Goal: Task Accomplishment & Management: Complete application form

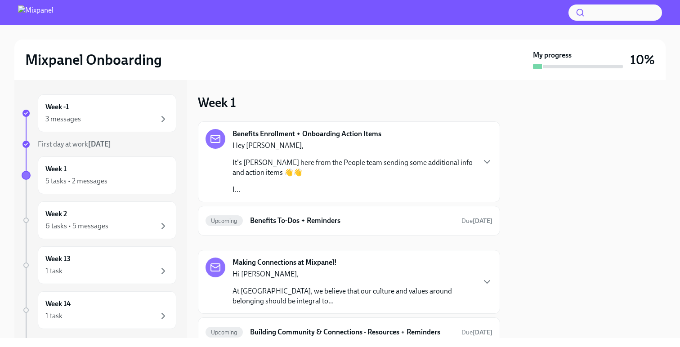
click at [283, 168] on p "It's [PERSON_NAME] here from the People team sending some additional info and a…" at bounding box center [353, 168] width 242 height 20
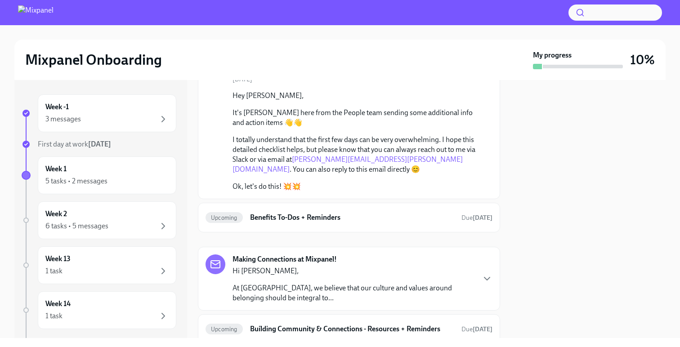
scroll to position [100, 0]
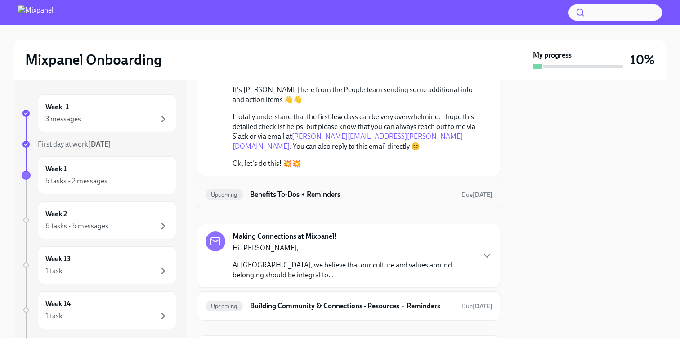
click at [345, 195] on h6 "Benefits To-Dos + Reminders" at bounding box center [352, 195] width 204 height 10
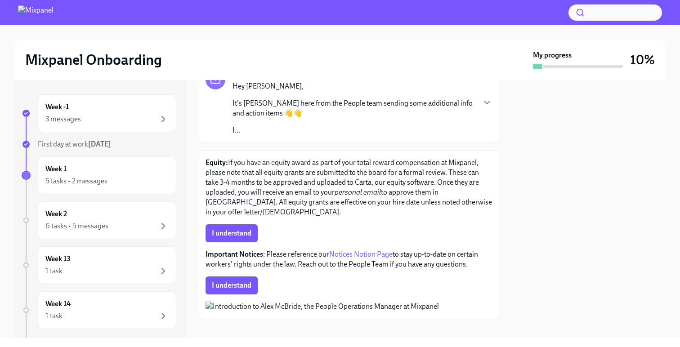
scroll to position [87, 0]
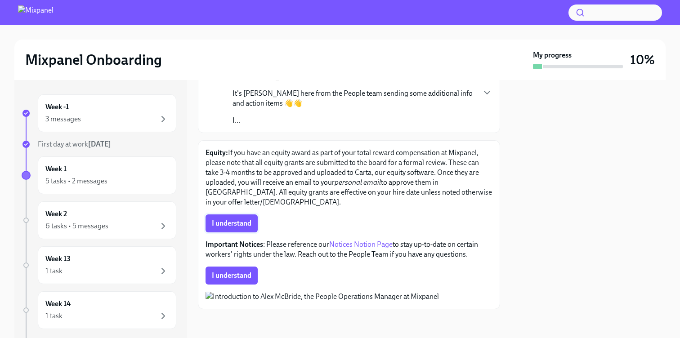
click at [241, 219] on span "I understand" at bounding box center [232, 223] width 40 height 9
click at [356, 240] on link "Notices Notion Page" at bounding box center [360, 244] width 63 height 9
click at [244, 271] on span "I understand" at bounding box center [232, 275] width 40 height 9
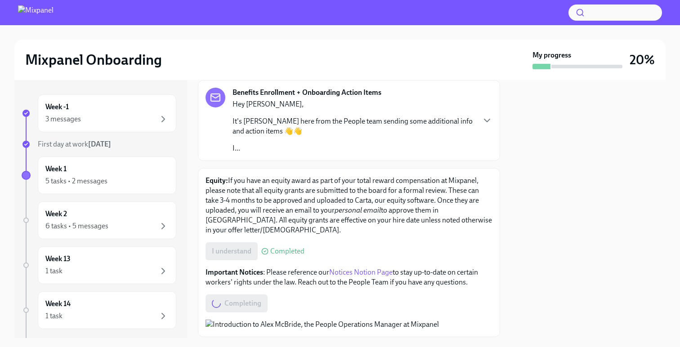
scroll to position [0, 0]
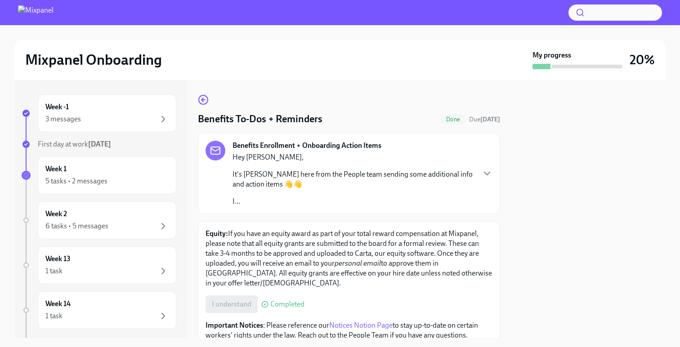
click at [204, 107] on div "Benefits To-Dos + Reminders Done Due in 5 days Benefits Enrollment + Onboarding…" at bounding box center [349, 242] width 302 height 296
click at [203, 96] on circle "button" at bounding box center [203, 99] width 9 height 9
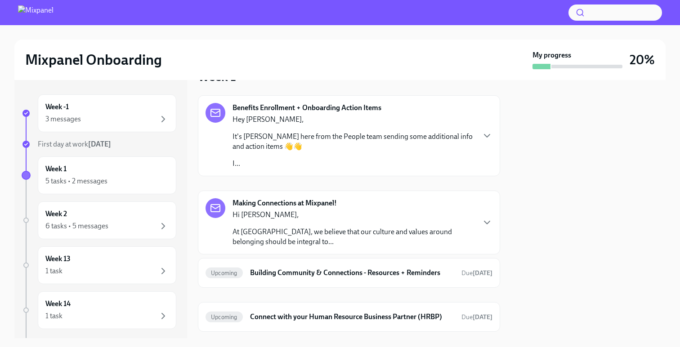
scroll to position [32, 0]
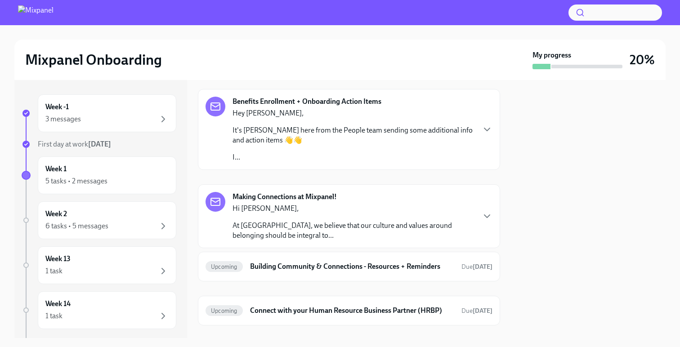
click at [300, 155] on p "I..." at bounding box center [353, 157] width 242 height 10
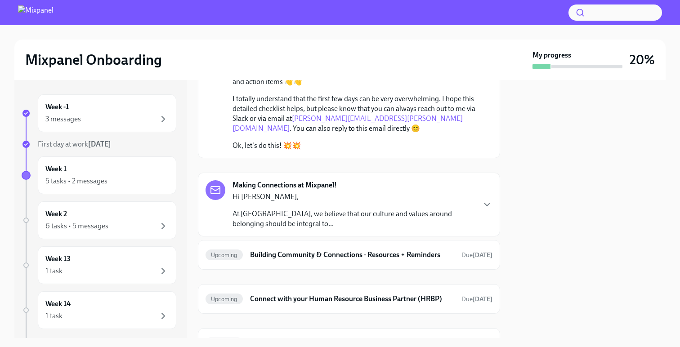
scroll to position [160, 0]
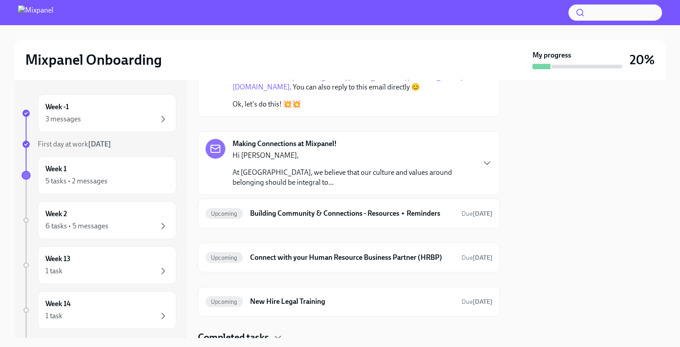
click at [339, 174] on p "At [GEOGRAPHIC_DATA], we believe that our culture and values around belonging s…" at bounding box center [353, 178] width 242 height 20
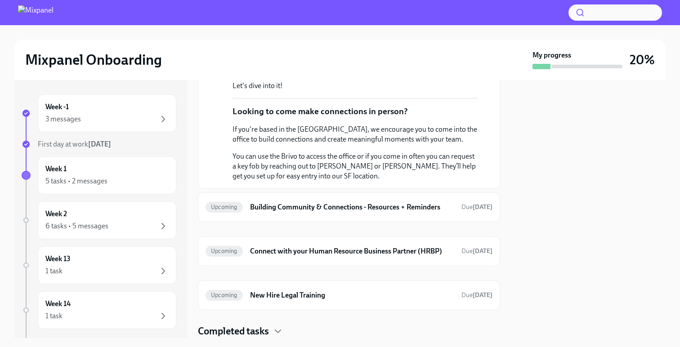
scroll to position [349, 0]
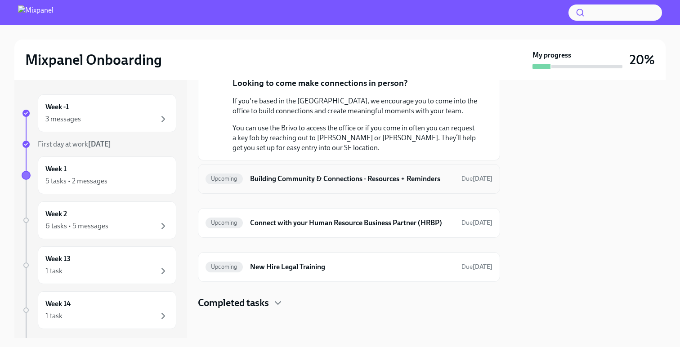
click at [330, 176] on h6 "Building Community & Connections - Resources + Reminders" at bounding box center [352, 179] width 204 height 10
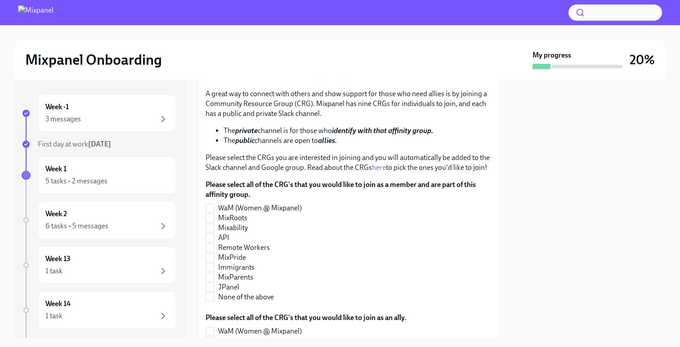
scroll to position [165, 0]
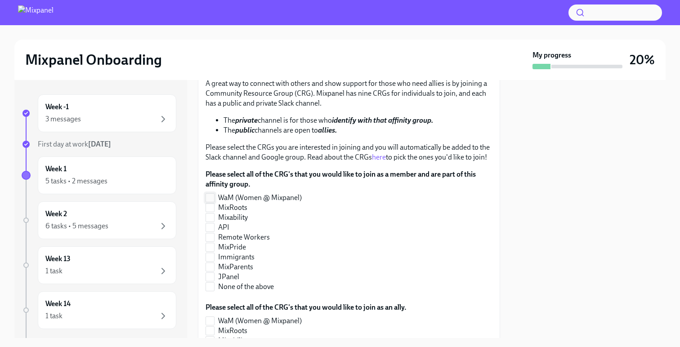
click at [248, 197] on span "WaM (Women @ Mixpanel)" at bounding box center [260, 198] width 84 height 10
click at [214, 197] on input "WaM (Women @ Mixpanel)" at bounding box center [210, 198] width 8 height 8
checkbox input "true"
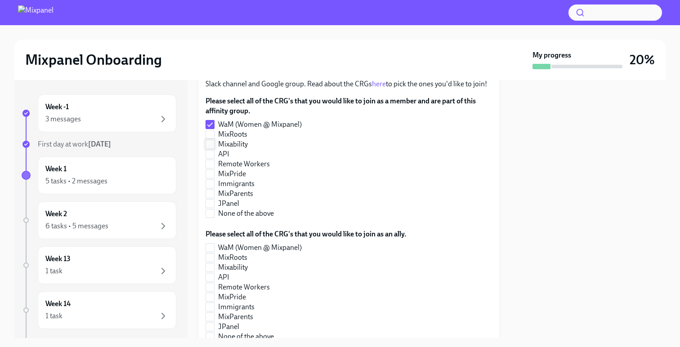
scroll to position [240, 0]
click at [240, 174] on span "MixPride" at bounding box center [232, 173] width 28 height 10
click at [214, 174] on input "MixPride" at bounding box center [210, 173] width 8 height 8
checkbox input "true"
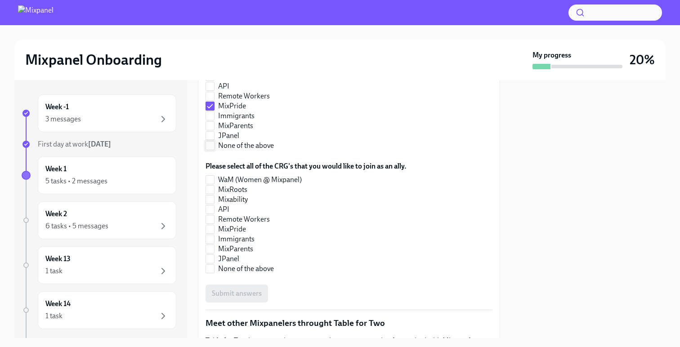
scroll to position [319, 0]
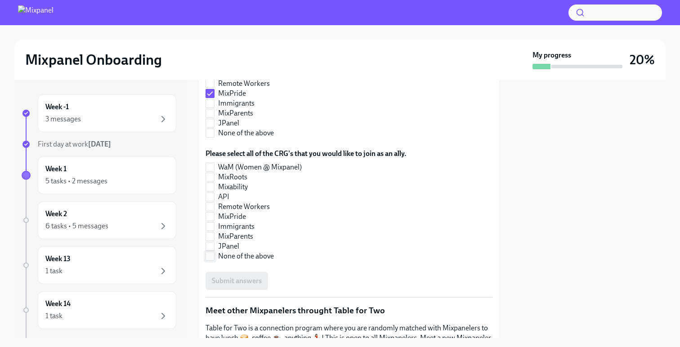
click at [269, 254] on span "None of the above" at bounding box center [246, 256] width 56 height 10
click at [214, 254] on input "None of the above" at bounding box center [210, 256] width 8 height 8
checkbox input "true"
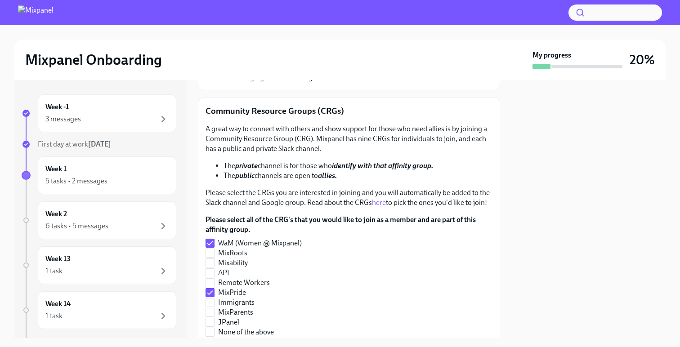
scroll to position [103, 0]
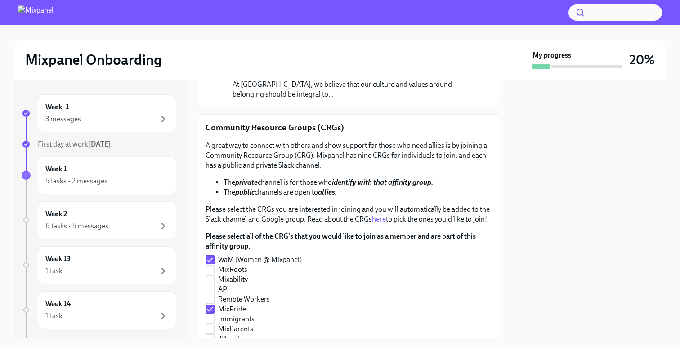
click at [375, 217] on link "here" at bounding box center [379, 219] width 14 height 9
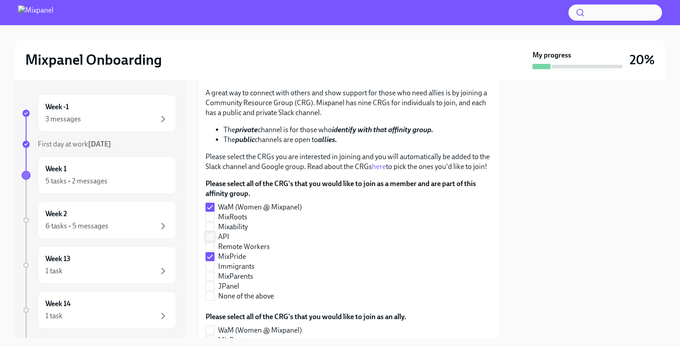
scroll to position [160, 0]
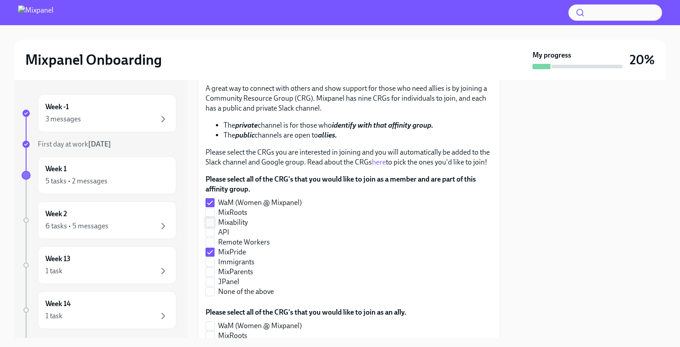
click at [241, 219] on span "Mixability" at bounding box center [233, 223] width 30 height 10
click at [214, 219] on input "Mixability" at bounding box center [210, 222] width 8 height 8
checkbox input "true"
click at [254, 239] on span "Remote Workers" at bounding box center [244, 242] width 52 height 10
click at [214, 239] on input "Remote Workers" at bounding box center [210, 242] width 8 height 8
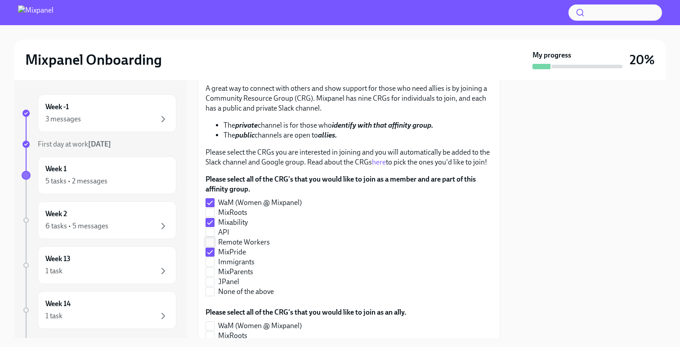
checkbox input "true"
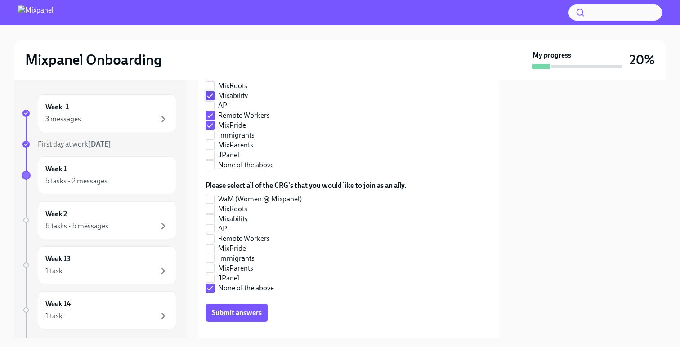
scroll to position [288, 0]
click at [240, 289] on span "None of the above" at bounding box center [246, 288] width 56 height 10
click at [214, 289] on input "None of the above" at bounding box center [210, 288] width 8 height 8
checkbox input "false"
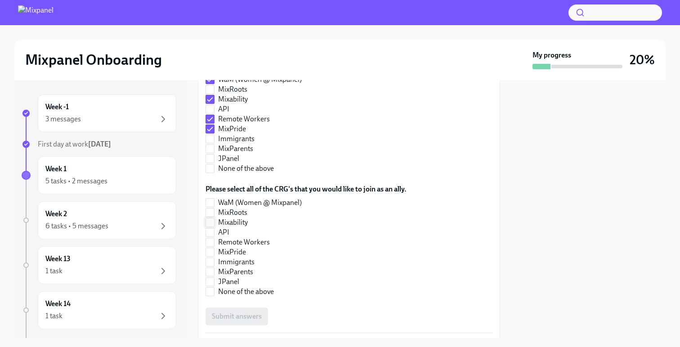
scroll to position [291, 0]
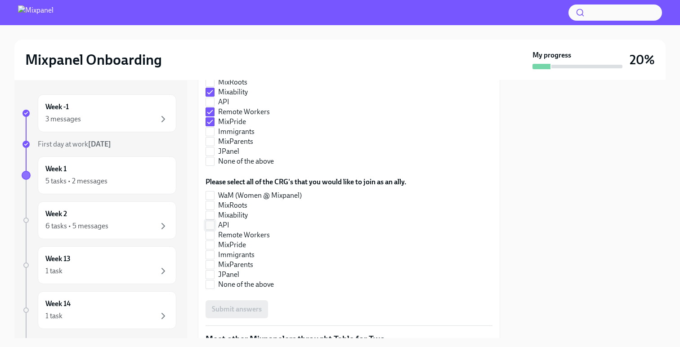
click at [238, 223] on label "API" at bounding box center [302, 225] width 194 height 10
click at [214, 223] on input "API" at bounding box center [210, 225] width 8 height 8
checkbox input "true"
click at [234, 251] on span "Immigrants" at bounding box center [236, 255] width 36 height 10
click at [214, 251] on input "Immigrants" at bounding box center [210, 255] width 8 height 8
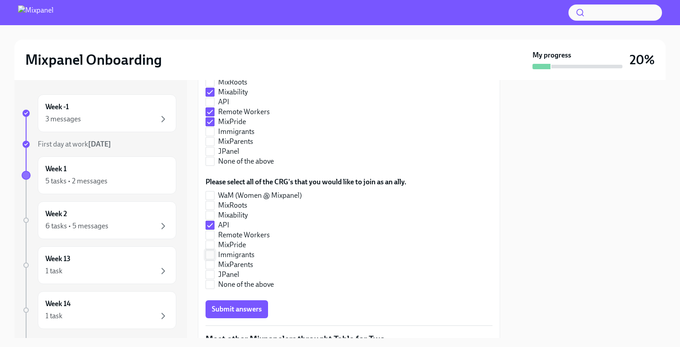
checkbox input "true"
click at [232, 209] on span "MixRoots" at bounding box center [232, 205] width 29 height 10
click at [214, 209] on input "MixRoots" at bounding box center [210, 205] width 8 height 8
checkbox input "true"
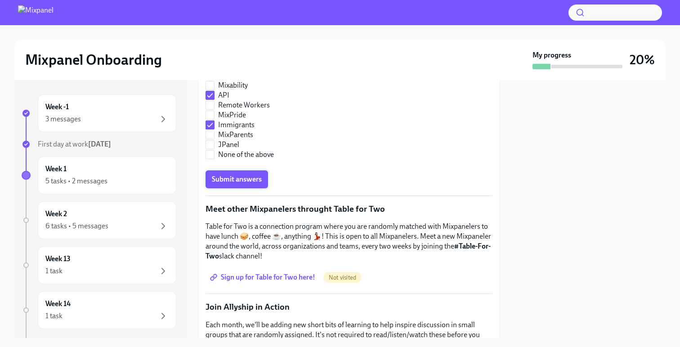
scroll to position [442, 0]
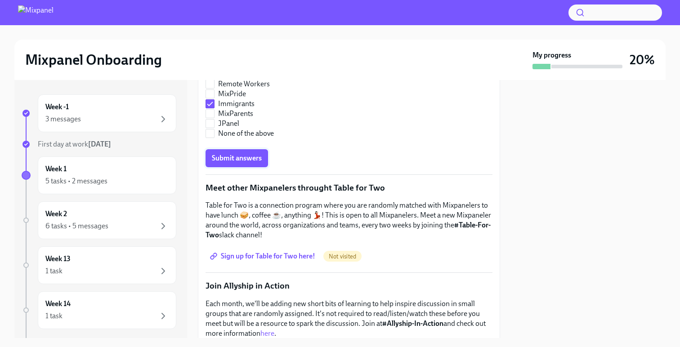
click at [256, 160] on span "Submit answers" at bounding box center [237, 158] width 50 height 9
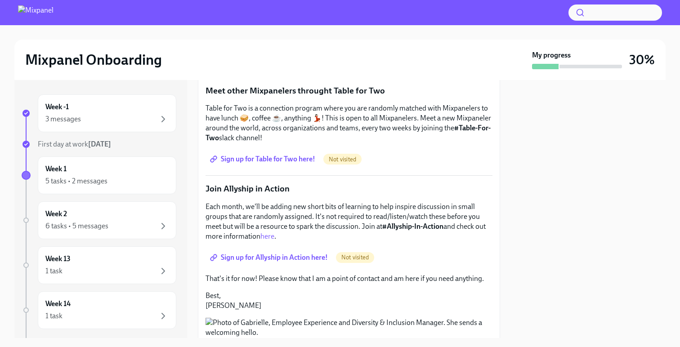
scroll to position [571, 0]
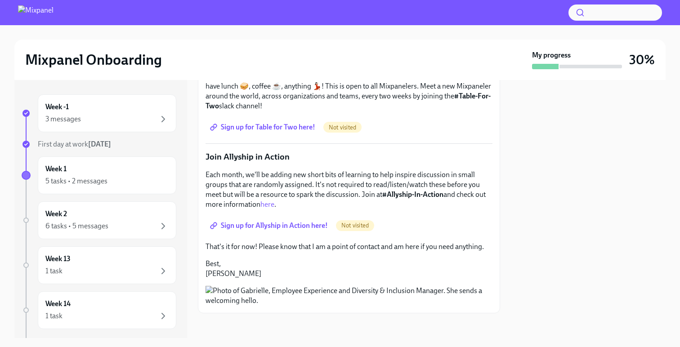
click at [289, 124] on span "Sign up for Table for Two here!" at bounding box center [263, 127] width 103 height 9
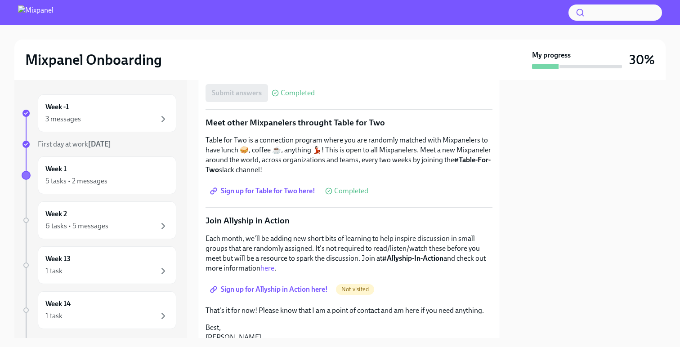
scroll to position [587, 0]
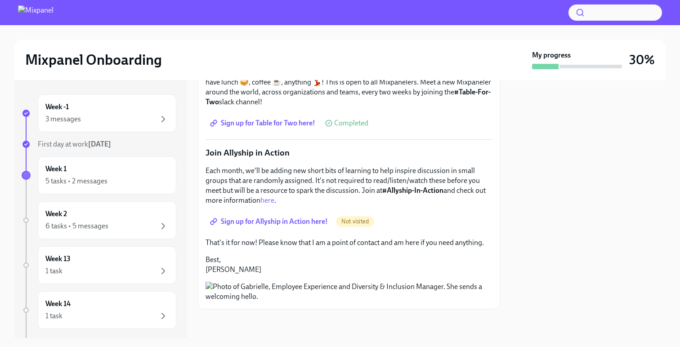
click at [269, 196] on link "here" at bounding box center [267, 200] width 14 height 9
click at [317, 217] on span "Sign up for Allyship in Action here!" at bounding box center [270, 221] width 116 height 9
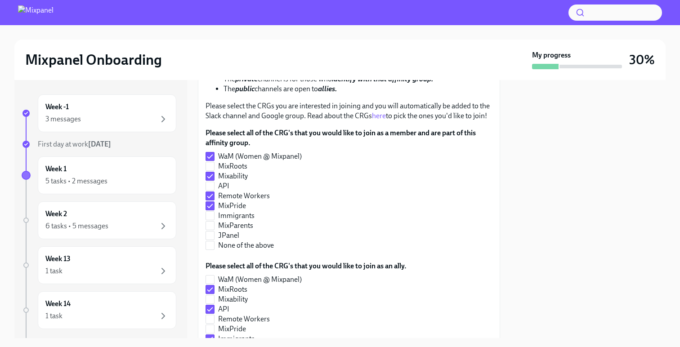
scroll to position [0, 0]
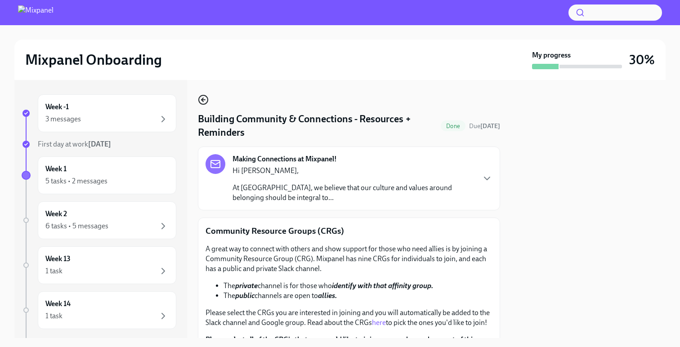
click at [204, 104] on circle "button" at bounding box center [203, 99] width 9 height 9
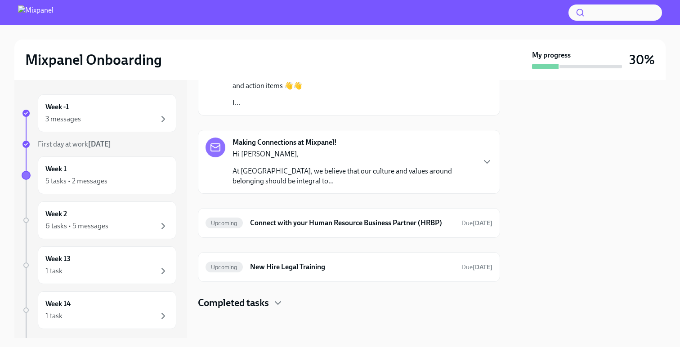
scroll to position [87, 0]
click at [358, 220] on h6 "Connect with your Human Resource Business Partner (HRBP)" at bounding box center [352, 223] width 204 height 10
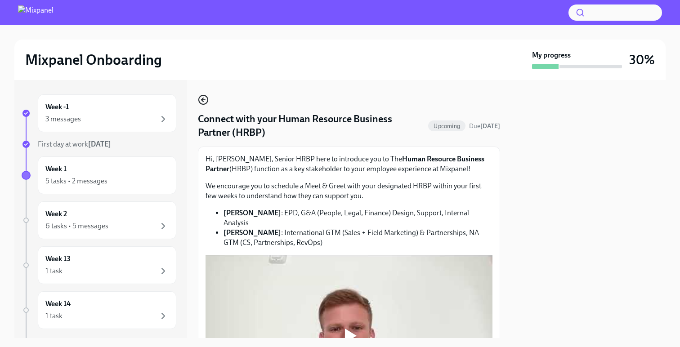
click at [203, 101] on icon "button" at bounding box center [203, 99] width 11 height 11
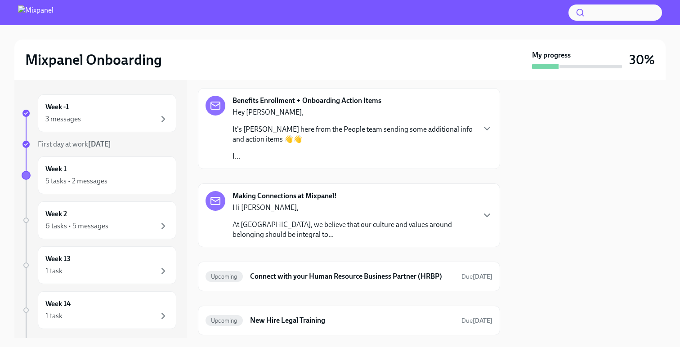
scroll to position [87, 0]
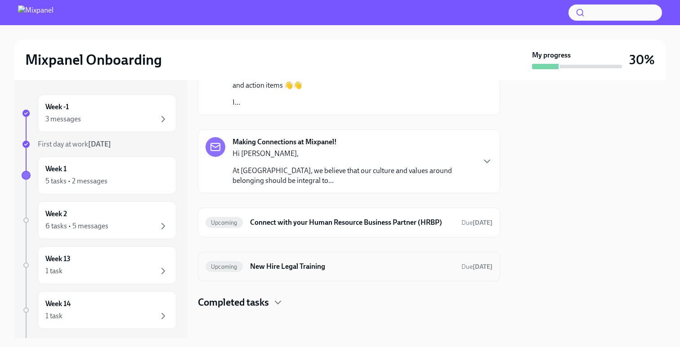
click at [343, 270] on h6 "New Hire Legal Training" at bounding box center [352, 267] width 204 height 10
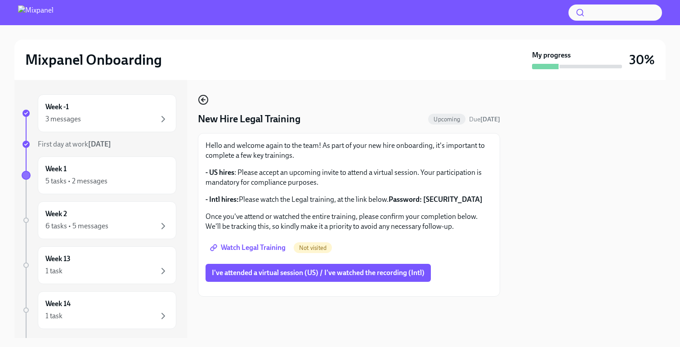
click at [201, 102] on icon "button" at bounding box center [203, 99] width 11 height 11
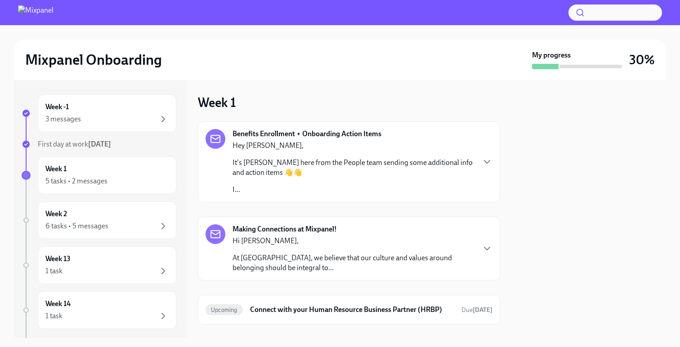
click at [403, 160] on p "It's [PERSON_NAME] here from the People team sending some additional info and a…" at bounding box center [353, 168] width 242 height 20
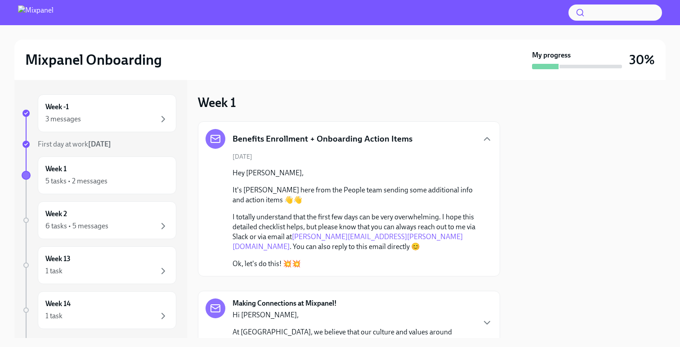
click at [404, 129] on div "Benefits Enrollment + Onboarding Action Items" at bounding box center [308, 139] width 207 height 20
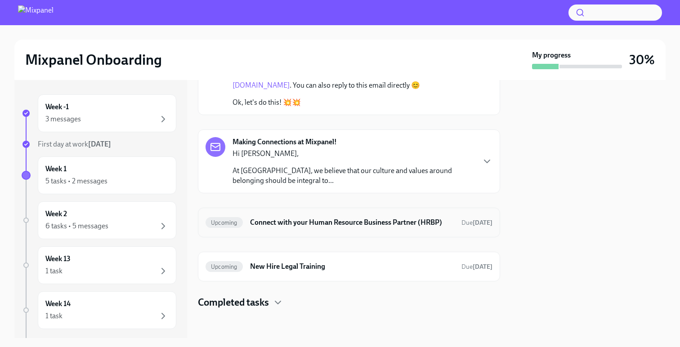
click at [325, 223] on h6 "Connect with your Human Resource Business Partner (HRBP)" at bounding box center [352, 223] width 204 height 10
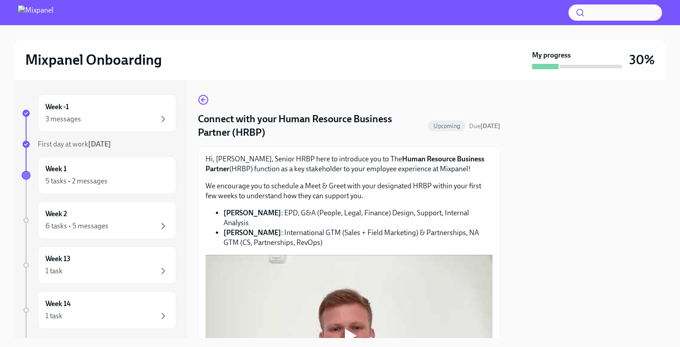
click at [296, 188] on p "We encourage you to schedule a Meet & Greet with your designated HRBP within yo…" at bounding box center [348, 191] width 287 height 20
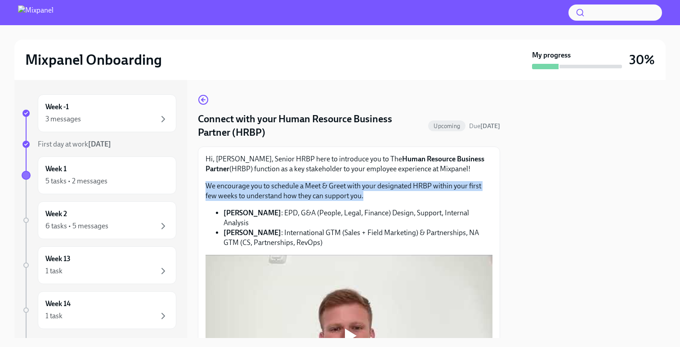
click at [296, 188] on p "We encourage you to schedule a Meet & Greet with your designated HRBP within yo…" at bounding box center [348, 191] width 287 height 20
click at [295, 193] on p "We encourage you to schedule a Meet & Greet with your designated HRBP within yo…" at bounding box center [348, 191] width 287 height 20
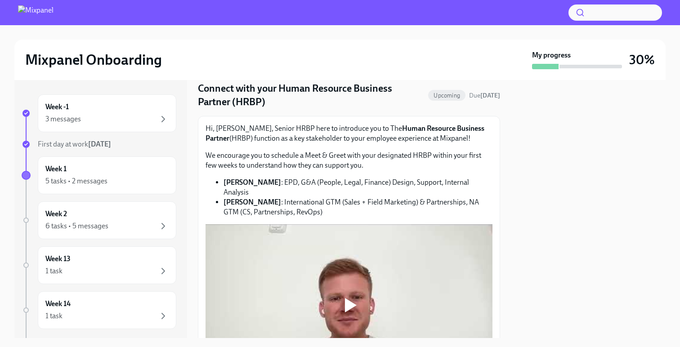
scroll to position [40, 0]
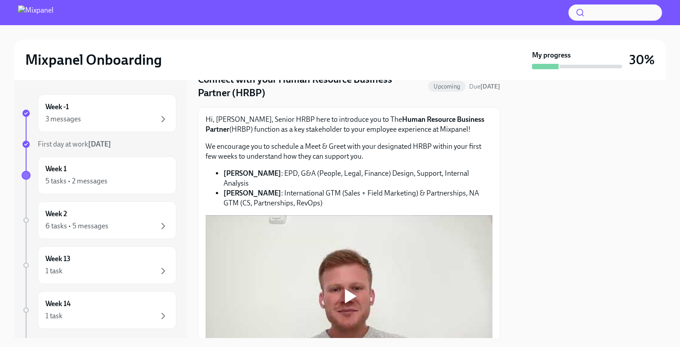
click at [352, 259] on div at bounding box center [348, 295] width 287 height 161
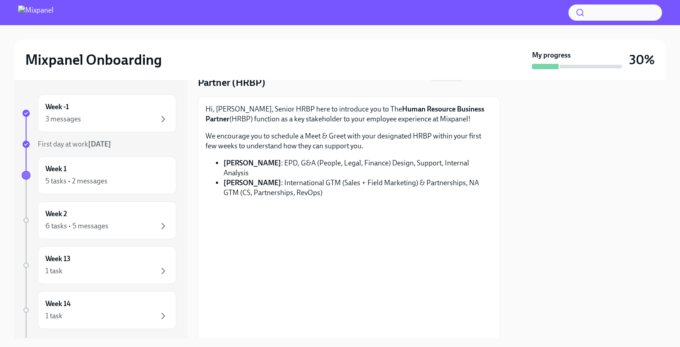
scroll to position [111, 0]
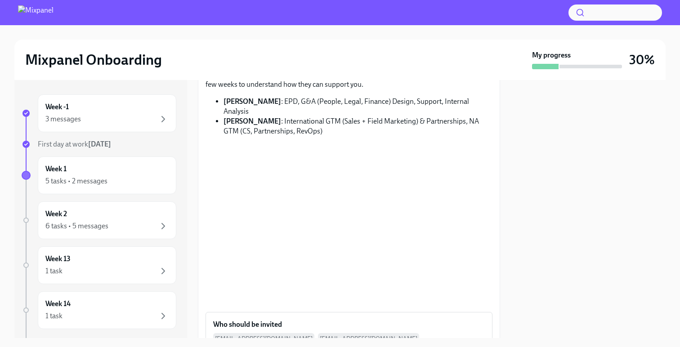
click at [540, 245] on div at bounding box center [588, 209] width 155 height 258
click at [551, 187] on div at bounding box center [588, 209] width 155 height 258
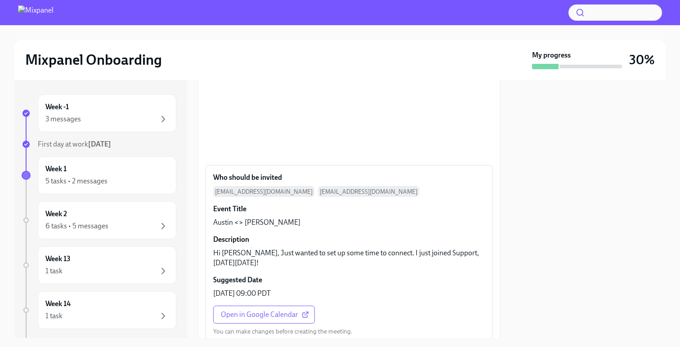
scroll to position [259, 0]
click at [288, 310] on span "Open in Google Calendar" at bounding box center [264, 314] width 86 height 9
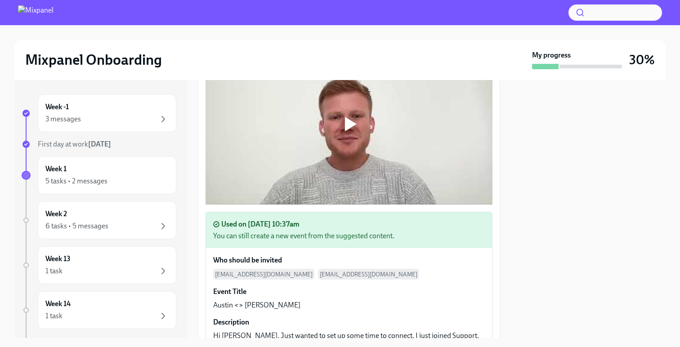
scroll to position [195, 0]
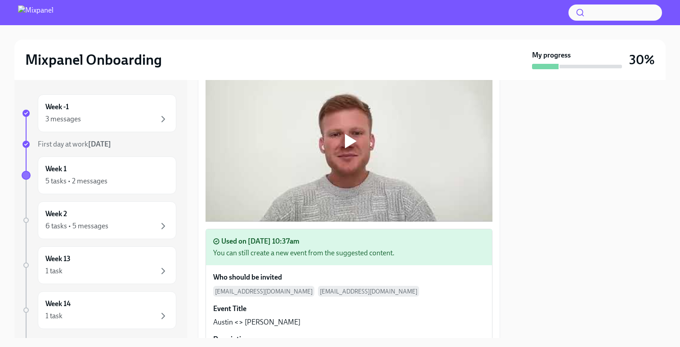
click at [339, 156] on div at bounding box center [348, 140] width 287 height 161
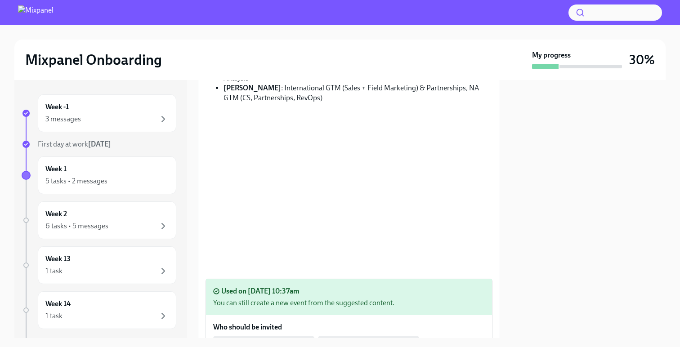
scroll to position [119, 0]
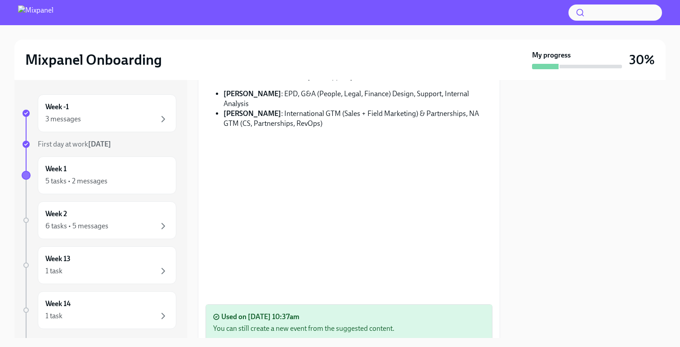
click at [316, 305] on div "Used on Sep 15, 10:37am You can still create a new event from the suggested con…" at bounding box center [349, 323] width 286 height 36
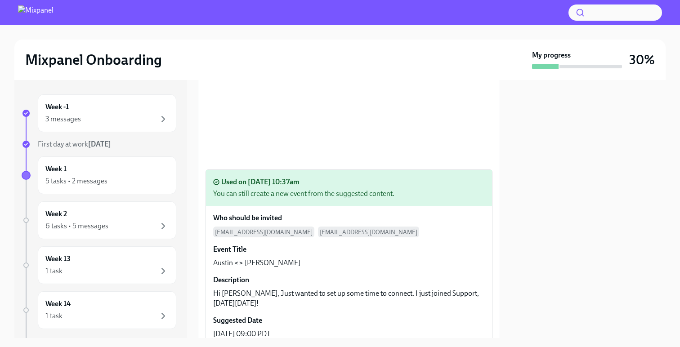
scroll to position [248, 0]
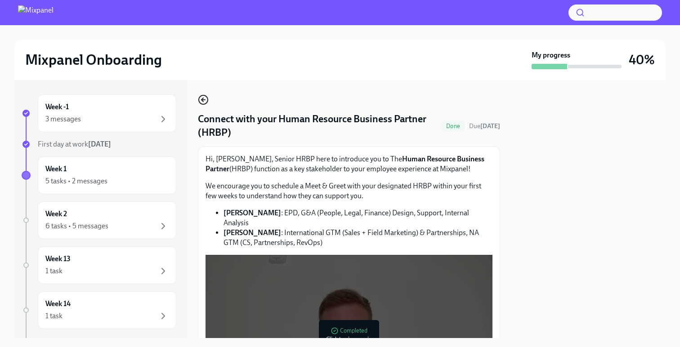
click at [204, 102] on icon "button" at bounding box center [203, 99] width 11 height 11
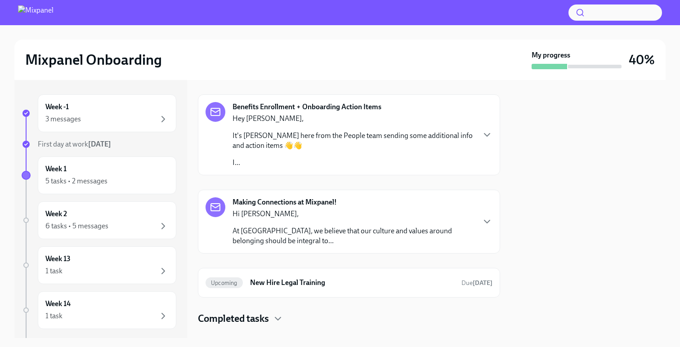
scroll to position [43, 0]
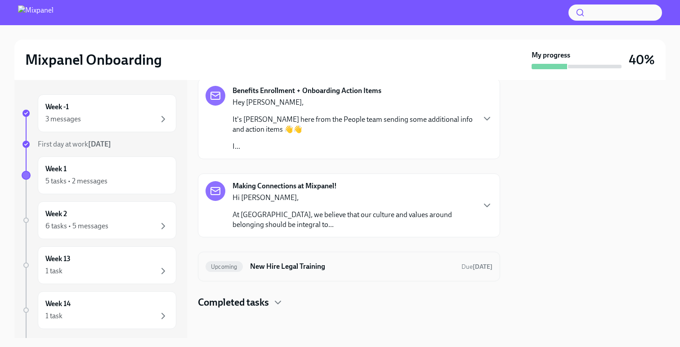
click at [320, 265] on h6 "New Hire Legal Training" at bounding box center [352, 267] width 204 height 10
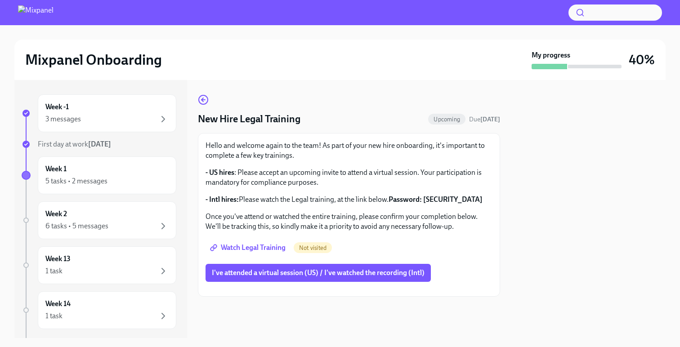
scroll to position [61, 0]
click at [258, 243] on span "Watch Legal Training" at bounding box center [249, 247] width 74 height 9
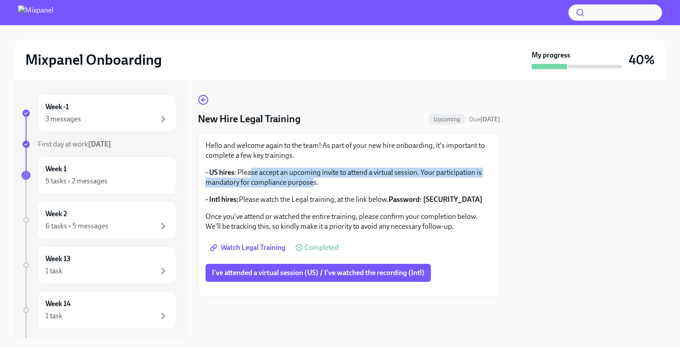
drag, startPoint x: 250, startPoint y: 169, endPoint x: 313, endPoint y: 178, distance: 63.6
click at [313, 178] on p "- US hires : Please accept an upcoming invite to attend a virtual session. Your…" at bounding box center [348, 178] width 287 height 20
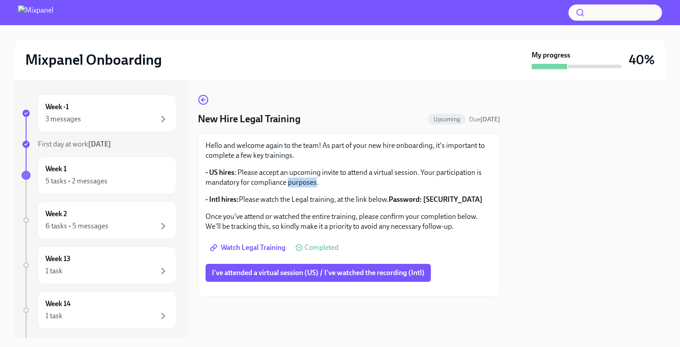
click at [313, 178] on p "- US hires : Please accept an upcoming invite to attend a virtual session. Your…" at bounding box center [348, 178] width 287 height 20
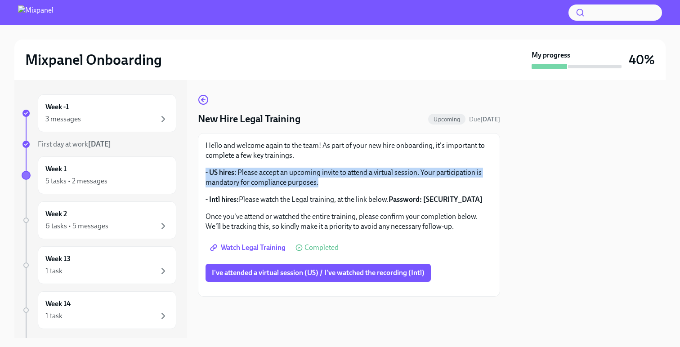
click at [313, 178] on p "- US hires : Please accept an upcoming invite to attend a virtual session. Your…" at bounding box center [348, 178] width 287 height 20
click at [309, 178] on p "- US hires : Please accept an upcoming invite to attend a virtual session. Your…" at bounding box center [348, 178] width 287 height 20
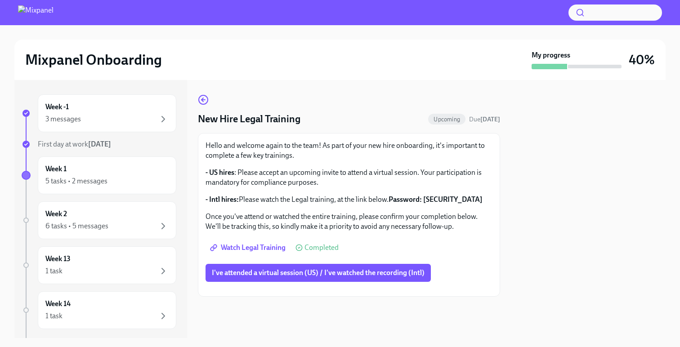
scroll to position [1, 0]
click at [210, 104] on div "New Hire Legal Training Upcoming Due in 10 days Hello and welcome again to the …" at bounding box center [349, 195] width 302 height 202
click at [209, 106] on div "New Hire Legal Training Upcoming Due in 10 days Hello and welcome again to the …" at bounding box center [349, 195] width 302 height 202
click at [200, 98] on icon "button" at bounding box center [203, 99] width 11 height 11
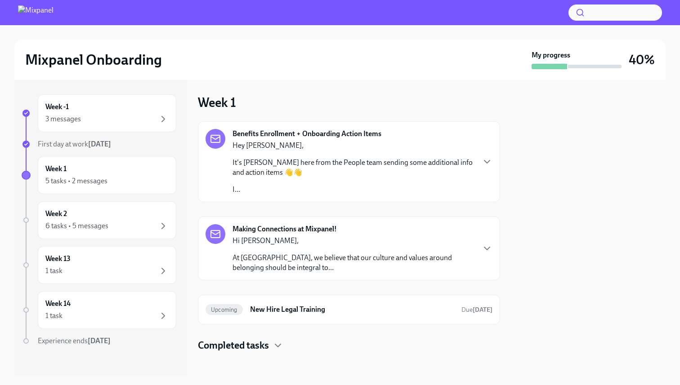
scroll to position [5, 0]
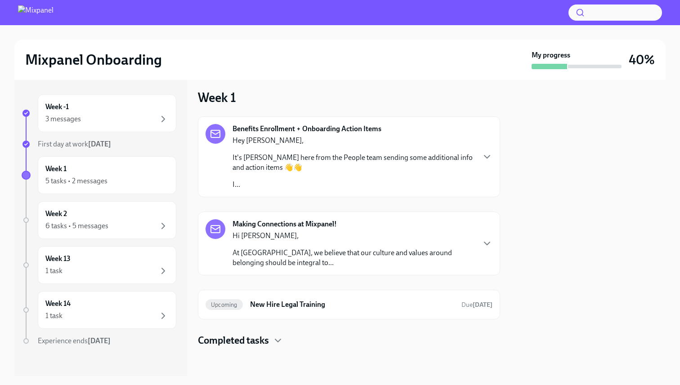
click at [332, 178] on div "Hey [PERSON_NAME], It's [PERSON_NAME] here from the People team sending some ad…" at bounding box center [353, 163] width 242 height 54
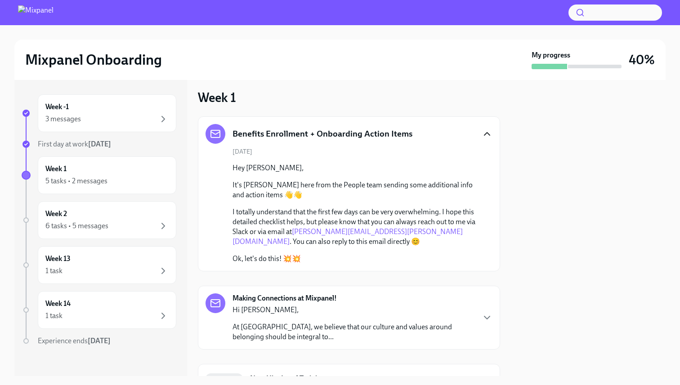
click at [487, 135] on icon "button" at bounding box center [486, 134] width 11 height 11
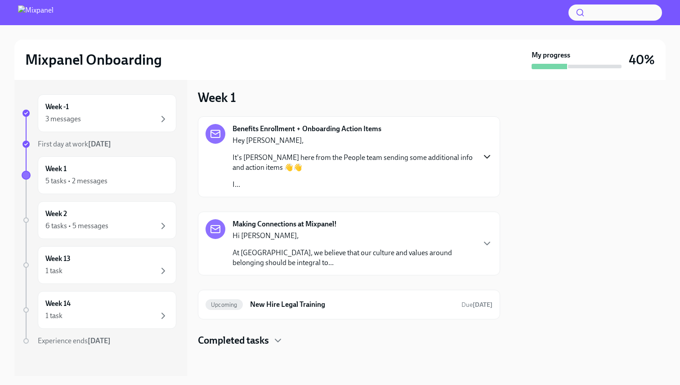
click at [464, 254] on p "At [GEOGRAPHIC_DATA], we believe that our culture and values around belonging s…" at bounding box center [353, 258] width 242 height 20
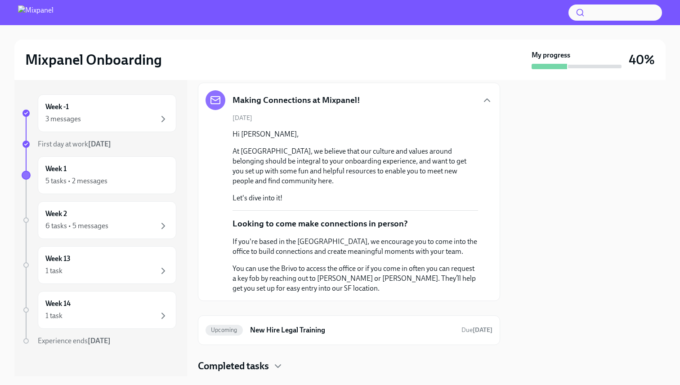
scroll to position [132, 0]
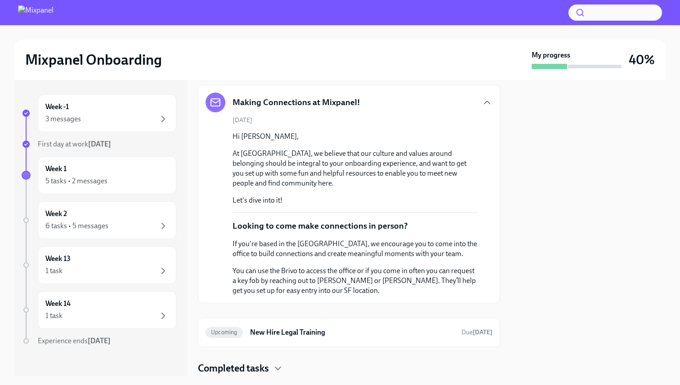
click at [467, 112] on div "Making Connections at Mixpanel! [DATE] Hi [PERSON_NAME], At [GEOGRAPHIC_DATA], …" at bounding box center [348, 194] width 287 height 203
click at [477, 107] on div "Making Connections at Mixpanel!" at bounding box center [348, 103] width 287 height 20
click at [481, 102] on icon "button" at bounding box center [486, 102] width 11 height 11
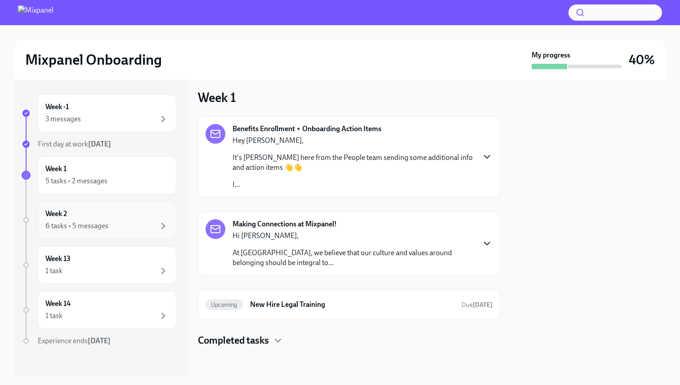
click at [118, 219] on div "Week 2 6 tasks • 5 messages" at bounding box center [106, 220] width 123 height 22
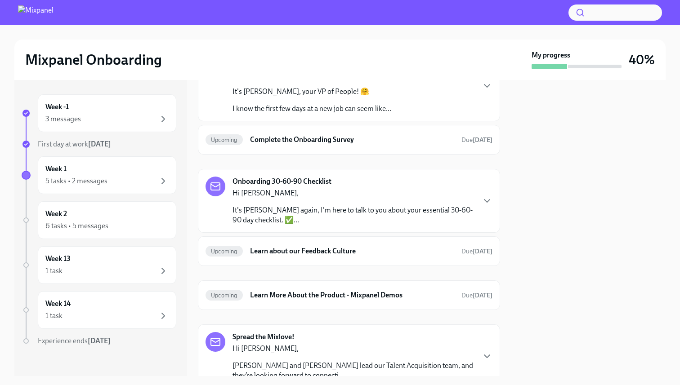
scroll to position [116, 0]
click at [286, 219] on p "It's [PERSON_NAME] again, I'm here to talk to you about your essential 30-60-90…" at bounding box center [353, 215] width 242 height 20
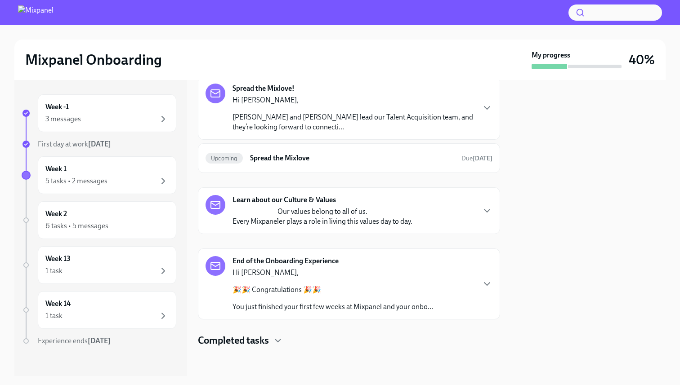
scroll to position [534, 0]
click at [323, 122] on p "[PERSON_NAME] and [PERSON_NAME] lead our Talent Acquisition team, and they’re l…" at bounding box center [353, 122] width 242 height 20
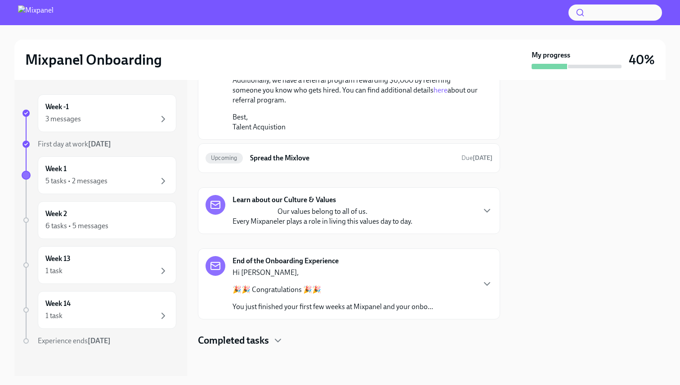
scroll to position [708, 0]
click at [141, 226] on div "6 tasks • 5 messages" at bounding box center [106, 226] width 123 height 11
click at [138, 258] on div "Week 13 1 task" at bounding box center [106, 265] width 123 height 22
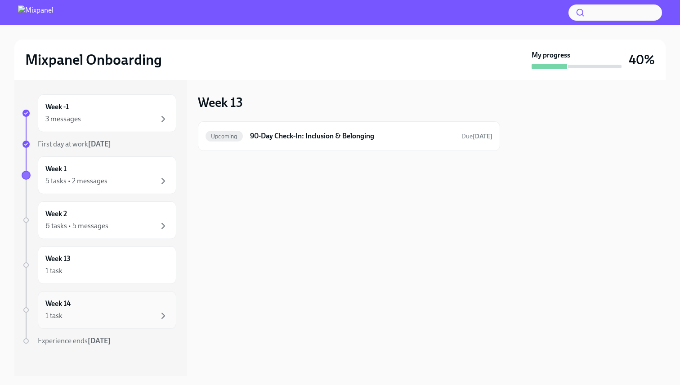
click at [134, 313] on div "1 task" at bounding box center [106, 316] width 123 height 11
click at [136, 270] on div "1 task" at bounding box center [106, 271] width 123 height 11
click at [135, 301] on div "Week 14 1 task" at bounding box center [106, 310] width 123 height 22
click at [139, 257] on div "Week 13 1 task" at bounding box center [106, 265] width 123 height 22
click at [144, 187] on div "Week 1 5 tasks • 2 messages" at bounding box center [107, 175] width 138 height 38
